Goal: Information Seeking & Learning: Learn about a topic

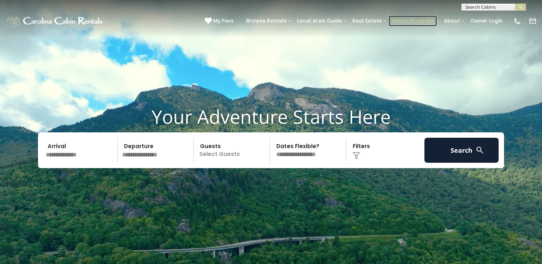
click at [426, 20] on link "Rental Program" at bounding box center [412, 20] width 48 height 11
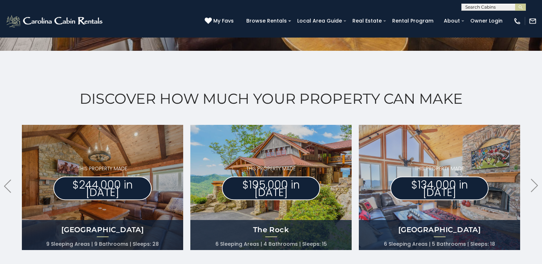
scroll to position [324, 0]
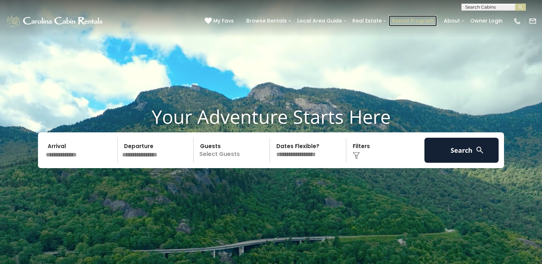
click at [424, 21] on link "Rental Program" at bounding box center [412, 20] width 48 height 11
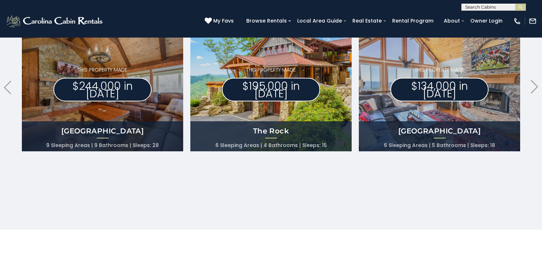
scroll to position [412, 0]
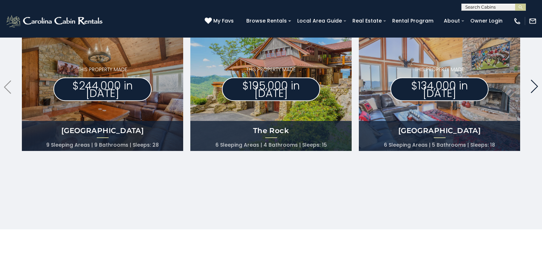
click at [534, 88] on icon ".arrowRight .st0{fill:#929292;}" at bounding box center [534, 86] width 7 height 13
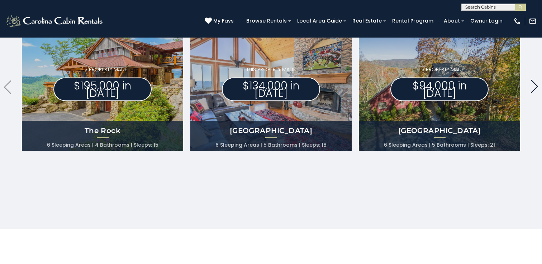
click at [534, 88] on icon ".arrowRight .st0{fill:#929292;}" at bounding box center [534, 86] width 7 height 13
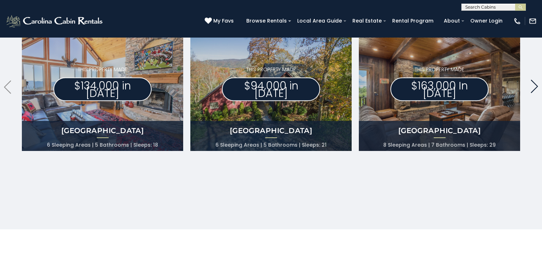
click at [534, 88] on icon ".arrowRight .st0{fill:#929292;}" at bounding box center [534, 86] width 7 height 13
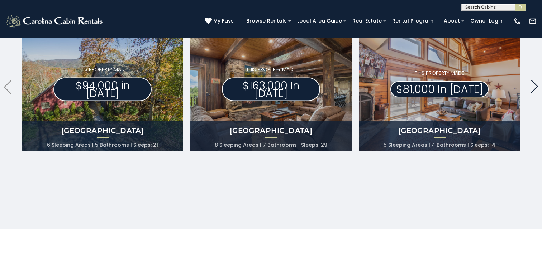
click at [534, 88] on icon ".arrowRight .st0{fill:#929292;}" at bounding box center [534, 86] width 7 height 13
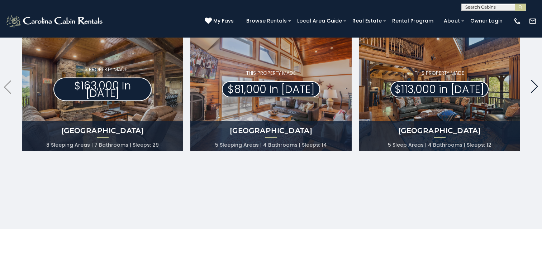
click at [534, 88] on icon ".arrowRight .st0{fill:#929292;}" at bounding box center [534, 86] width 7 height 13
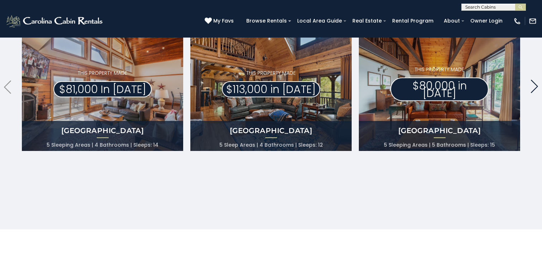
click at [534, 88] on icon ".arrowRight .st0{fill:#929292;}" at bounding box center [534, 86] width 7 height 13
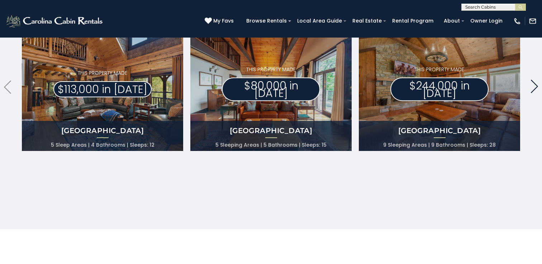
click at [534, 88] on icon ".arrowRight .st0{fill:#929292;}" at bounding box center [534, 86] width 7 height 13
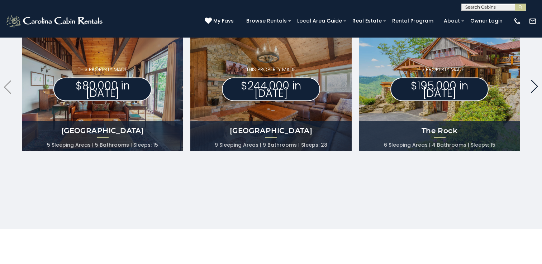
click at [534, 88] on icon ".arrowRight .st0{fill:#929292;}" at bounding box center [534, 86] width 7 height 13
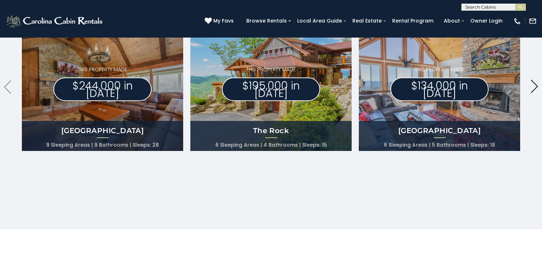
click at [534, 88] on icon ".arrowRight .st0{fill:#929292;}" at bounding box center [534, 86] width 7 height 13
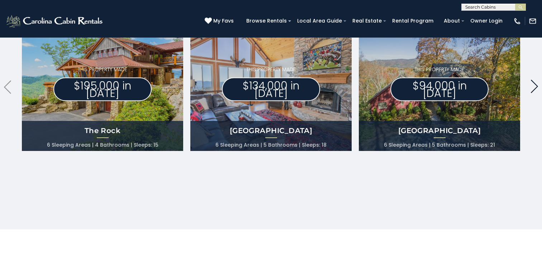
click at [534, 88] on icon ".arrowRight .st0{fill:#929292;}" at bounding box center [534, 86] width 7 height 13
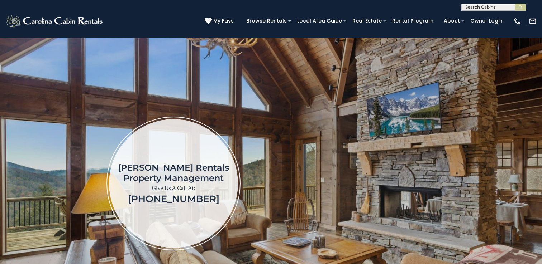
scroll to position [0, 0]
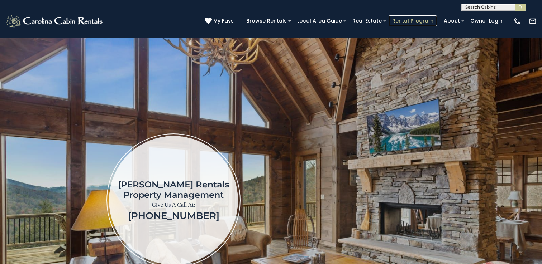
click at [409, 19] on link "Rental Program" at bounding box center [412, 20] width 48 height 11
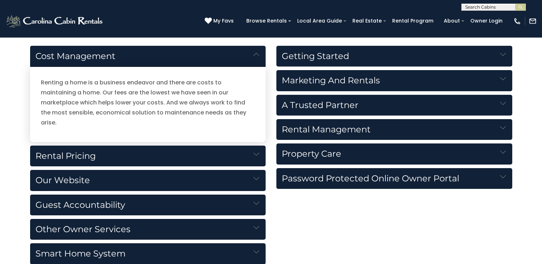
scroll to position [785, 0]
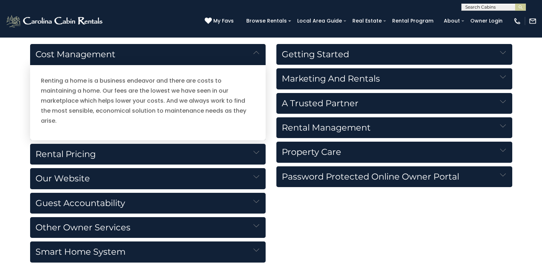
click at [80, 144] on h5 "Rental Pricing" at bounding box center [148, 154] width 236 height 21
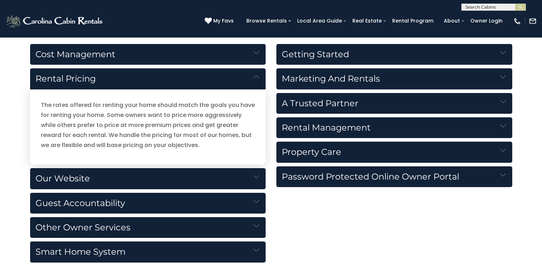
click at [73, 176] on h5 "Our Website" at bounding box center [148, 178] width 236 height 21
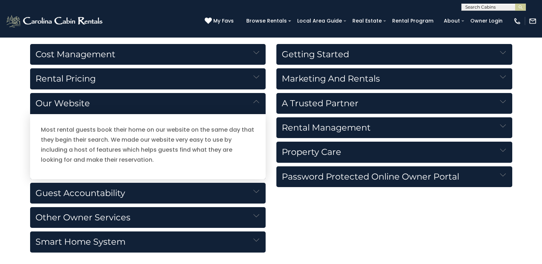
scroll to position [786, 0]
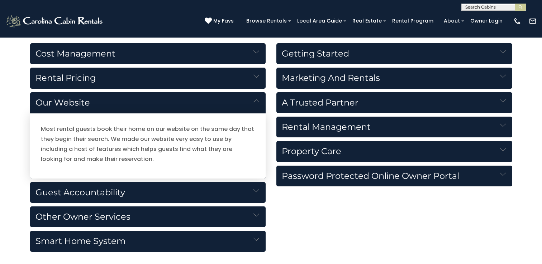
click at [115, 188] on h5 "Guest Accountability" at bounding box center [148, 192] width 236 height 21
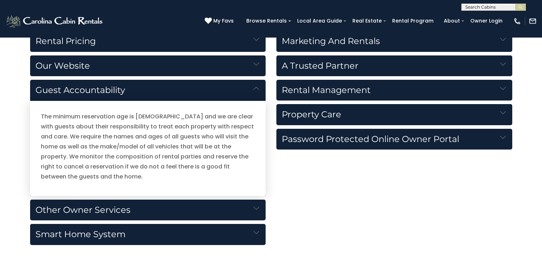
scroll to position [823, 0]
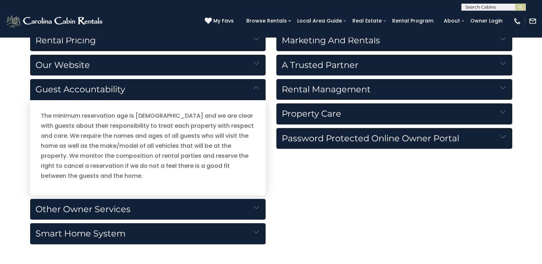
drag, startPoint x: 151, startPoint y: 226, endPoint x: 154, endPoint y: 227, distance: 3.7
click at [151, 226] on h5 "Smart Home System" at bounding box center [148, 234] width 236 height 21
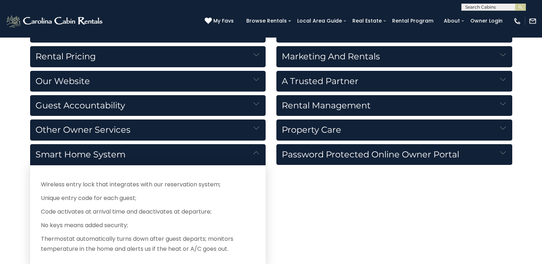
scroll to position [805, 0]
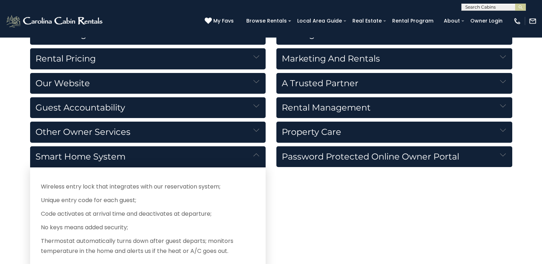
click at [134, 135] on h5 "Other Owner Services" at bounding box center [148, 132] width 236 height 21
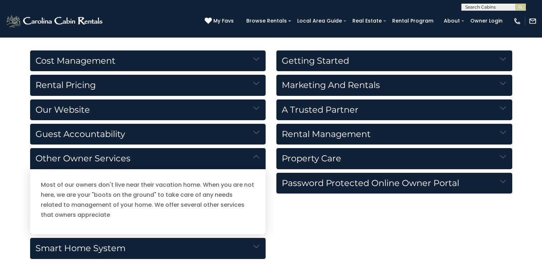
scroll to position [780, 0]
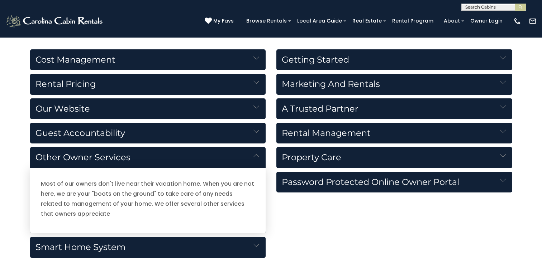
click at [359, 133] on h5 "Rental Management" at bounding box center [394, 133] width 236 height 21
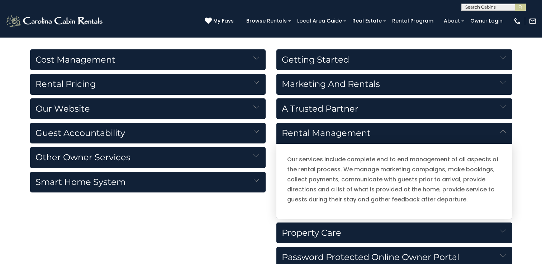
click at [359, 133] on h5 "Rental Management" at bounding box center [394, 133] width 236 height 21
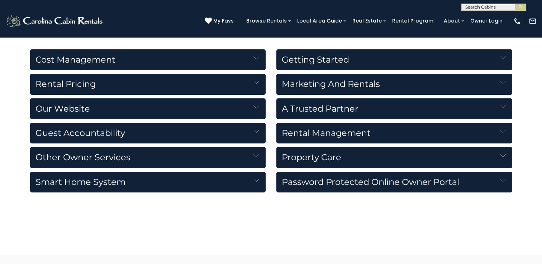
click at [349, 152] on h5 "Property Care" at bounding box center [394, 157] width 236 height 21
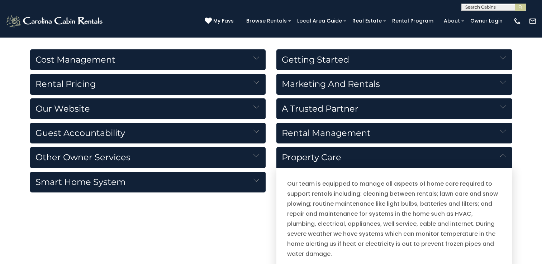
click at [348, 156] on h5 "Property Care" at bounding box center [394, 157] width 236 height 21
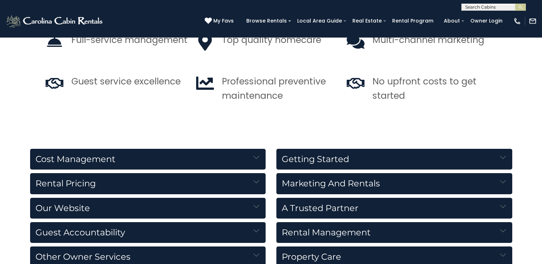
scroll to position [679, 0]
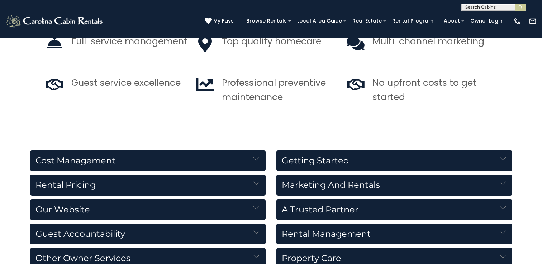
click at [346, 159] on h5 "Getting Started" at bounding box center [394, 161] width 236 height 21
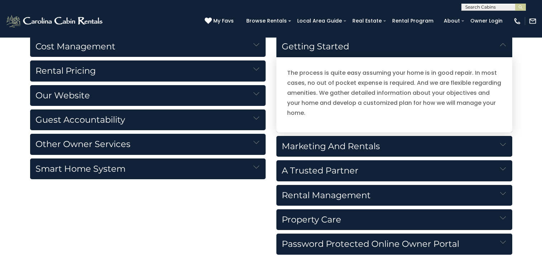
scroll to position [794, 0]
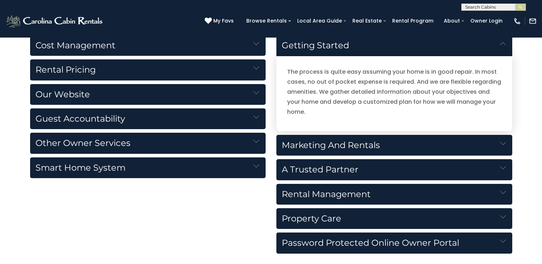
click at [328, 190] on h5 "Rental Management" at bounding box center [394, 194] width 236 height 21
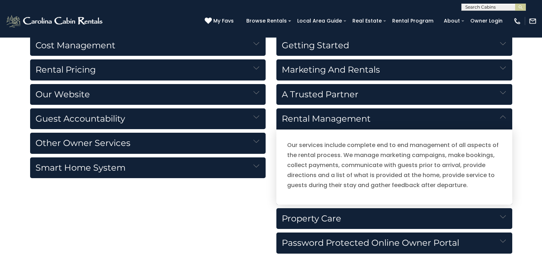
click at [321, 219] on h5 "Property Care" at bounding box center [394, 219] width 236 height 21
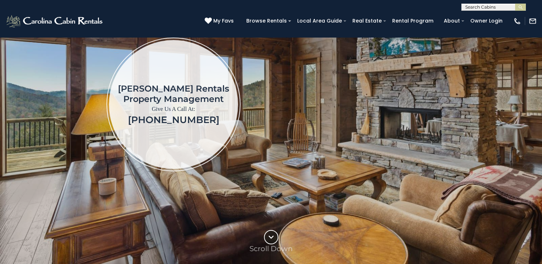
scroll to position [95, 0]
